Goal: Information Seeking & Learning: Learn about a topic

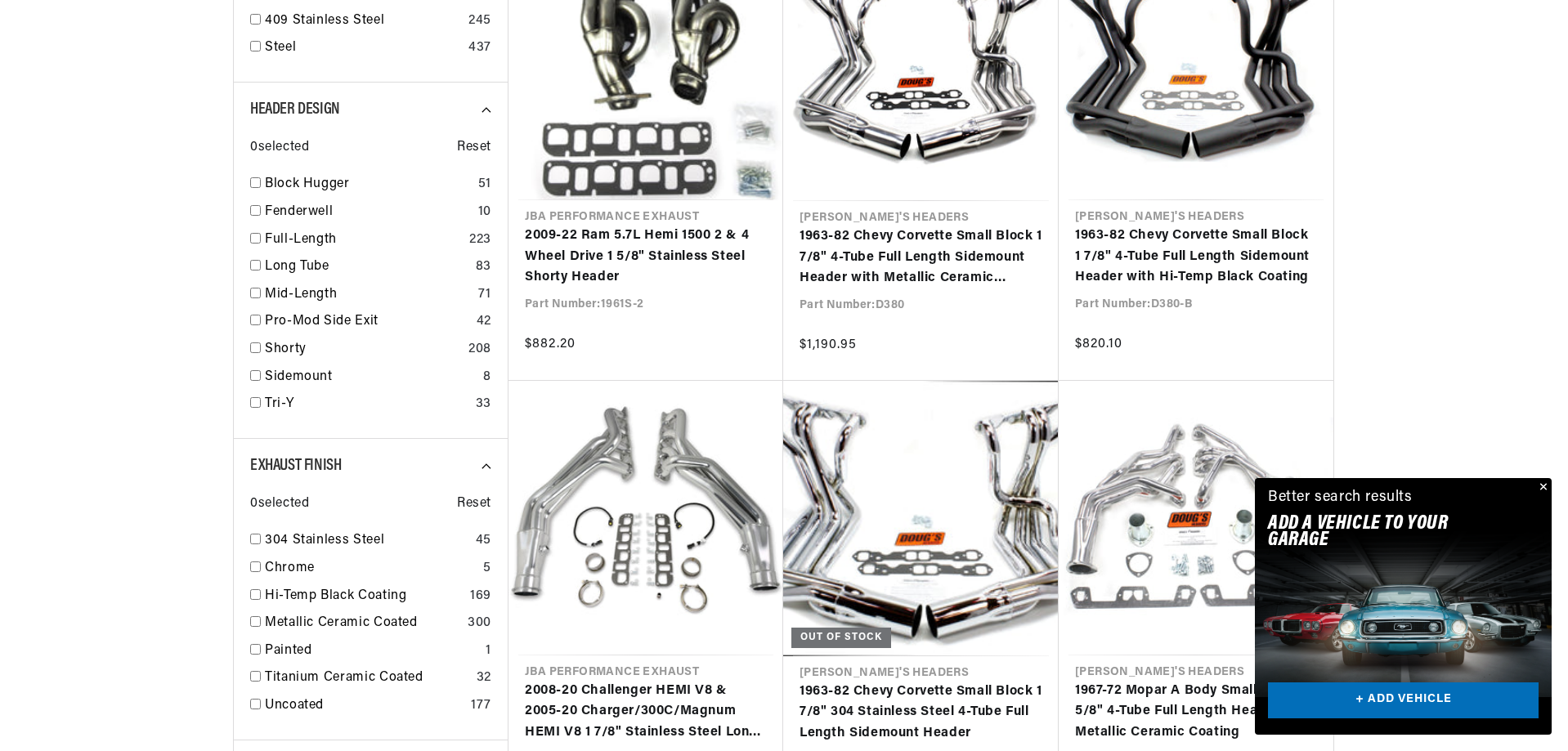
scroll to position [2121, 0]
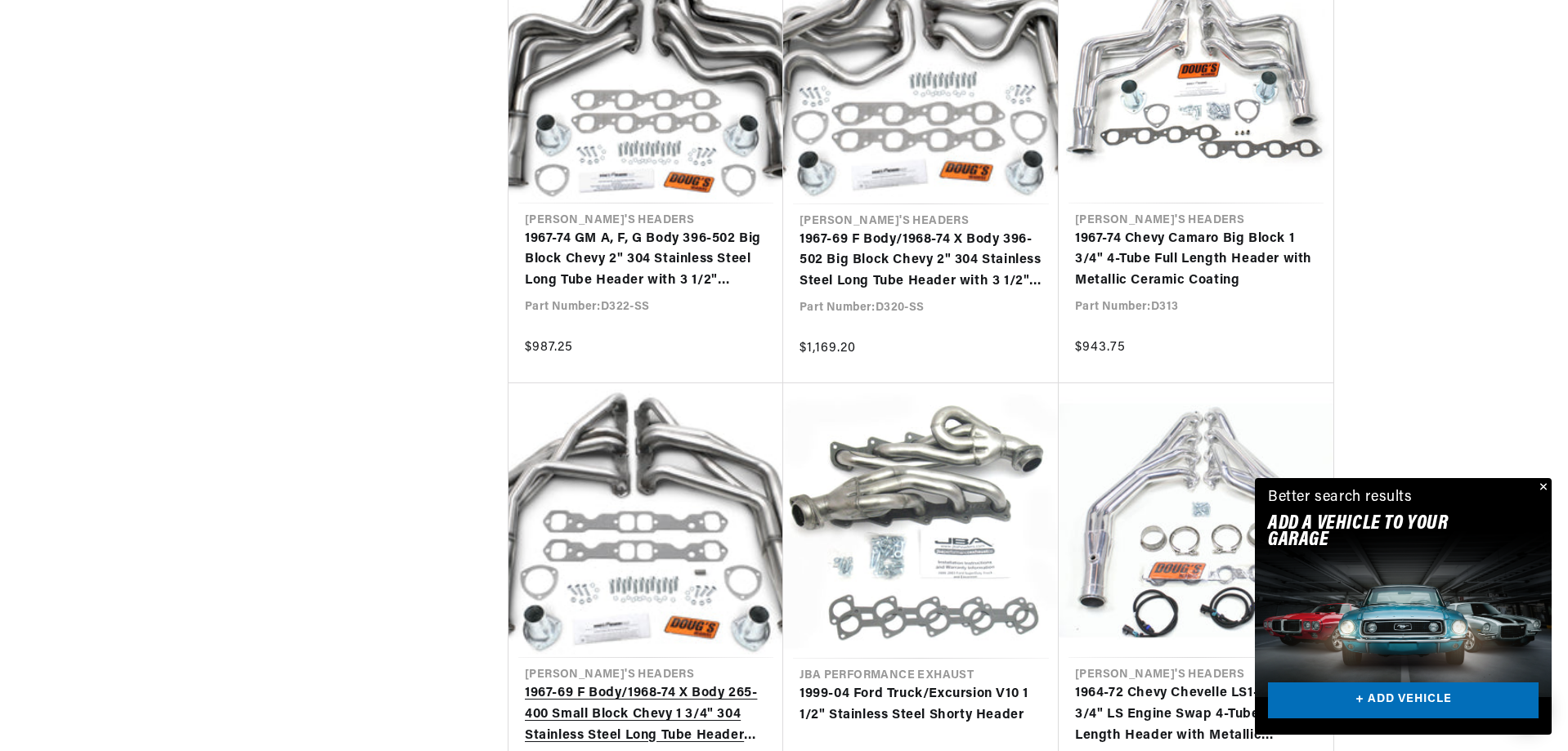
scroll to position [0, 495]
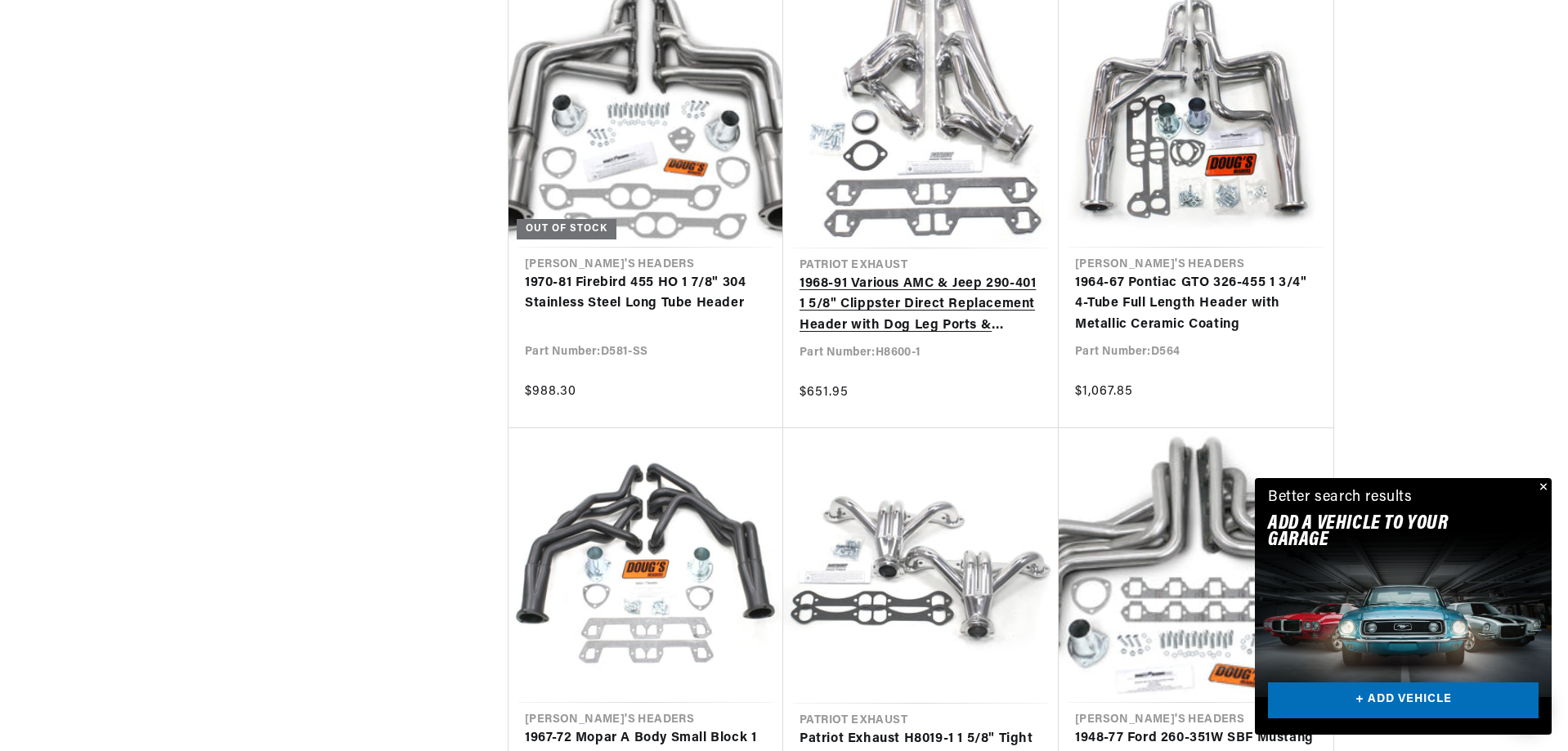
scroll to position [0, 495]
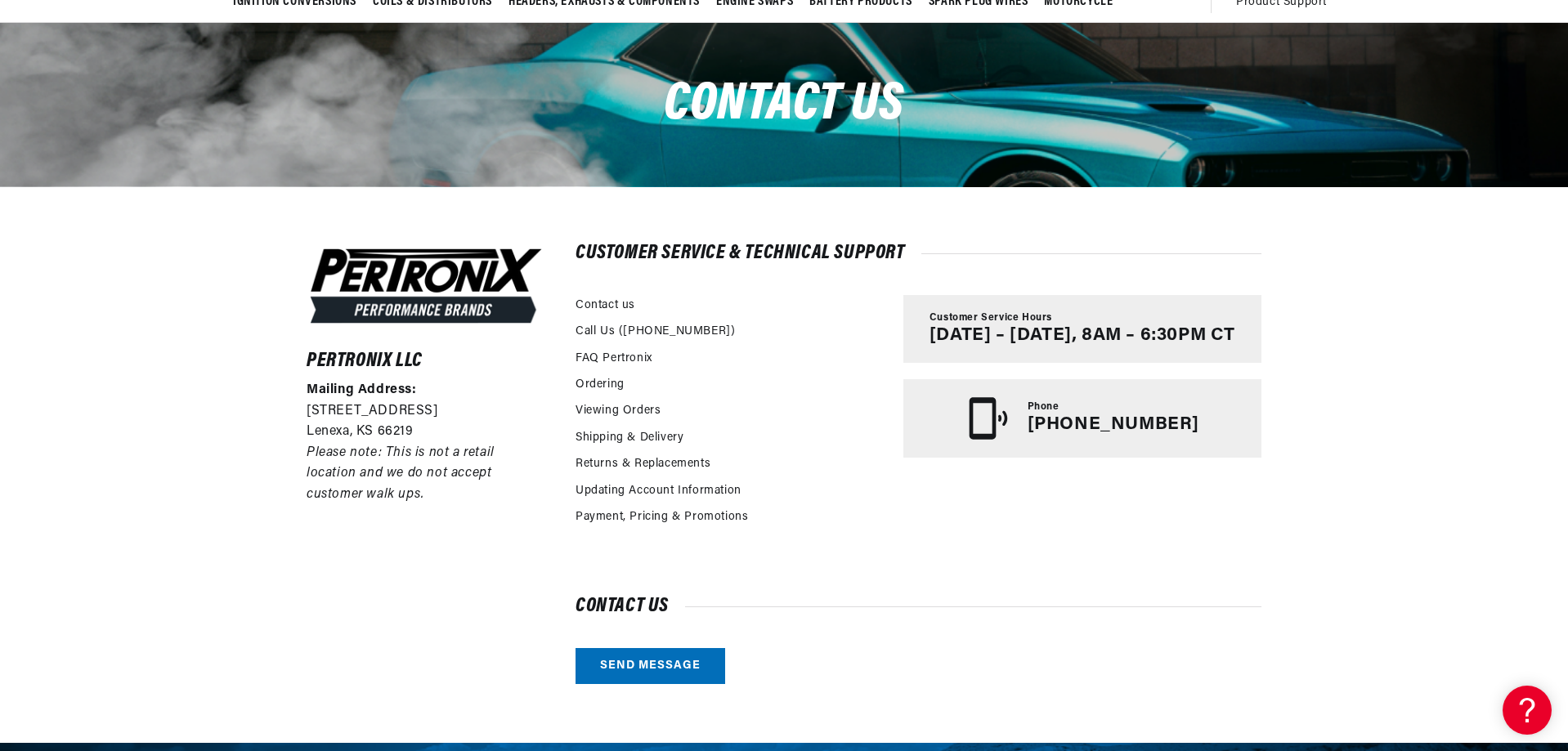
scroll to position [0, 495]
